Goal: Transaction & Acquisition: Purchase product/service

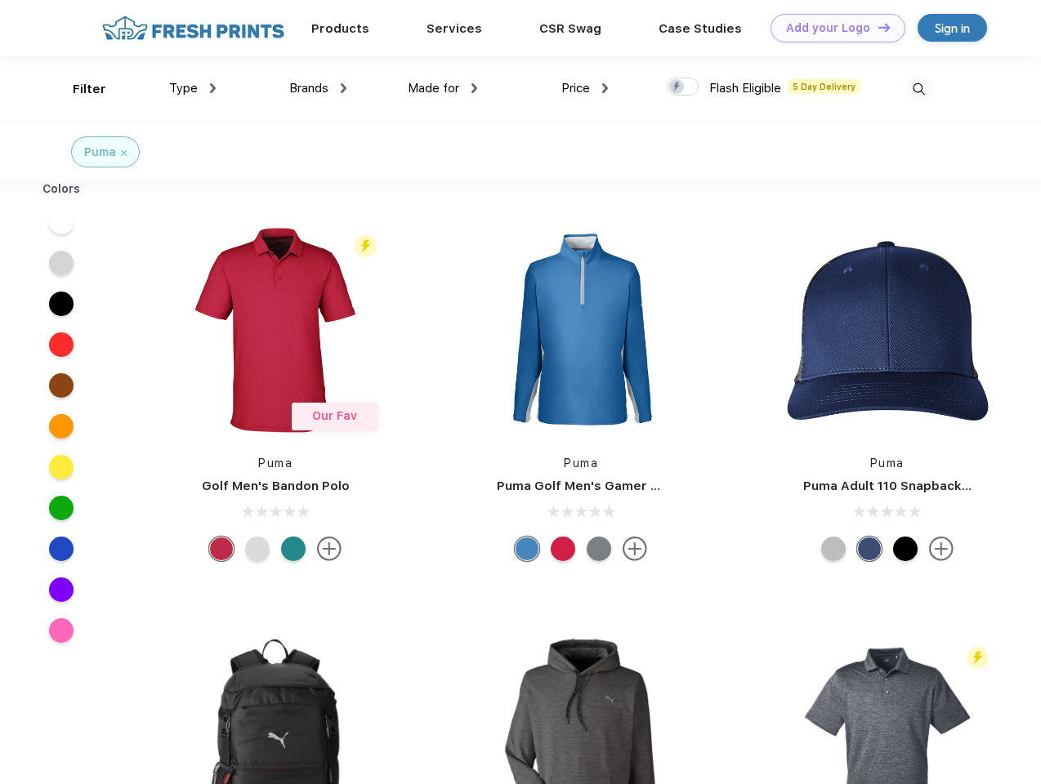
click at [831, 28] on link "Add your Logo Design Tool" at bounding box center [837, 28] width 135 height 29
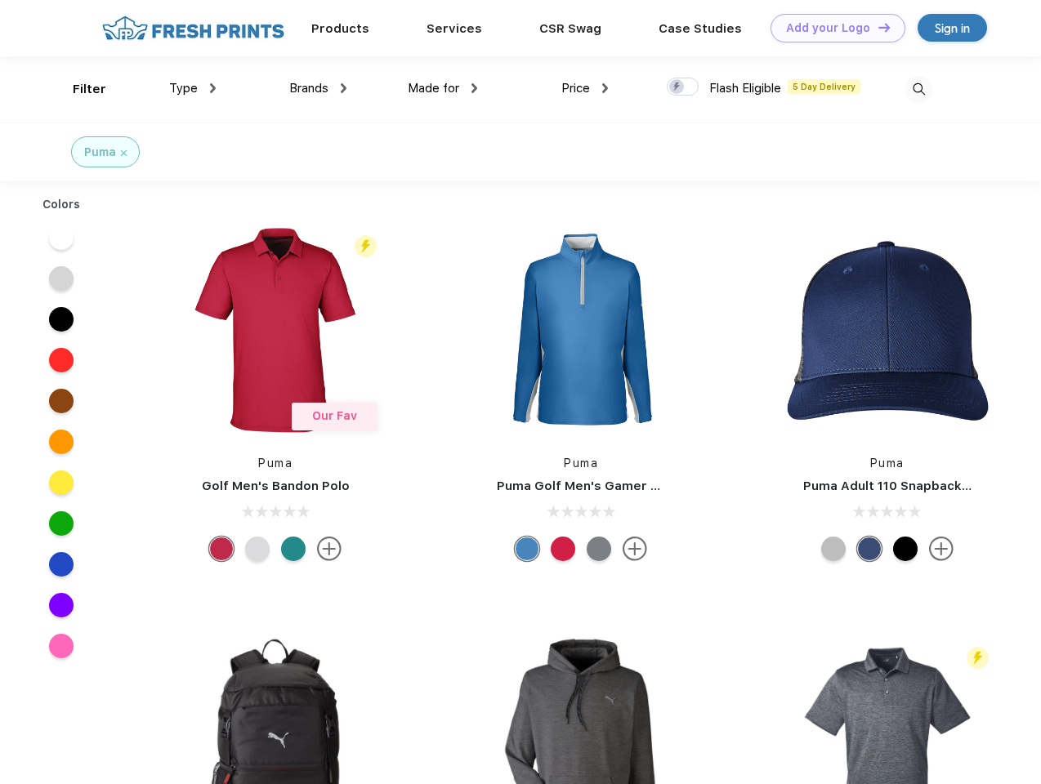
click at [0, 0] on div "Design Tool" at bounding box center [0, 0] width 0 height 0
click at [876, 27] on link "Add your Logo Design Tool" at bounding box center [837, 28] width 135 height 29
click at [78, 89] on div "Filter" at bounding box center [89, 89] width 33 height 19
click at [193, 88] on span "Type" at bounding box center [183, 88] width 29 height 15
click at [318, 88] on span "Brands" at bounding box center [308, 88] width 39 height 15
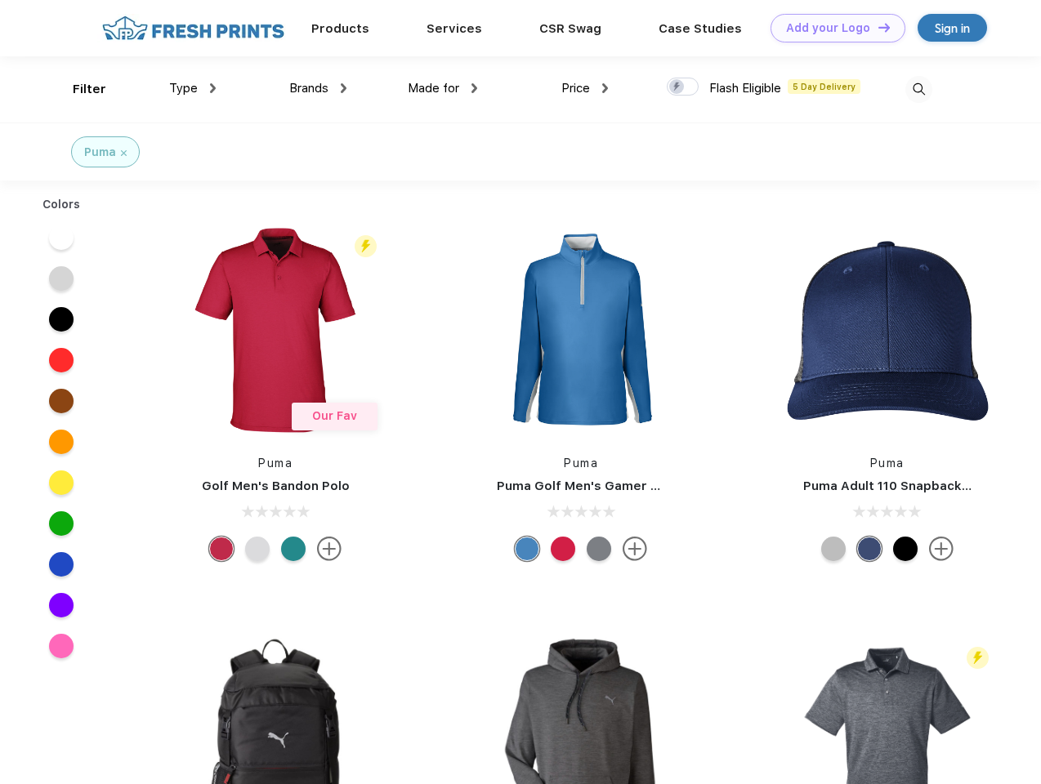
click at [443, 88] on span "Made for" at bounding box center [433, 88] width 51 height 15
click at [585, 88] on span "Price" at bounding box center [575, 88] width 29 height 15
click at [683, 87] on div at bounding box center [682, 87] width 32 height 18
click at [677, 87] on input "checkbox" at bounding box center [671, 82] width 11 height 11
click at [918, 89] on img at bounding box center [918, 89] width 27 height 27
